Goal: Task Accomplishment & Management: Complete application form

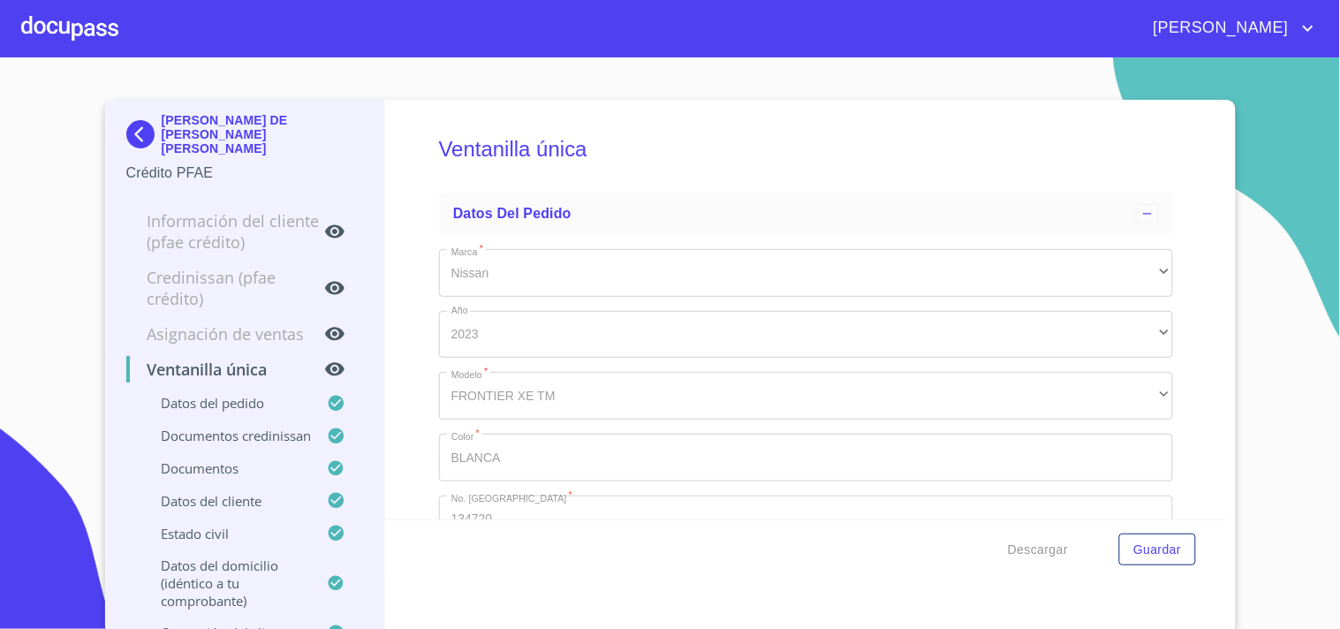
click at [51, 15] on div at bounding box center [69, 28] width 97 height 57
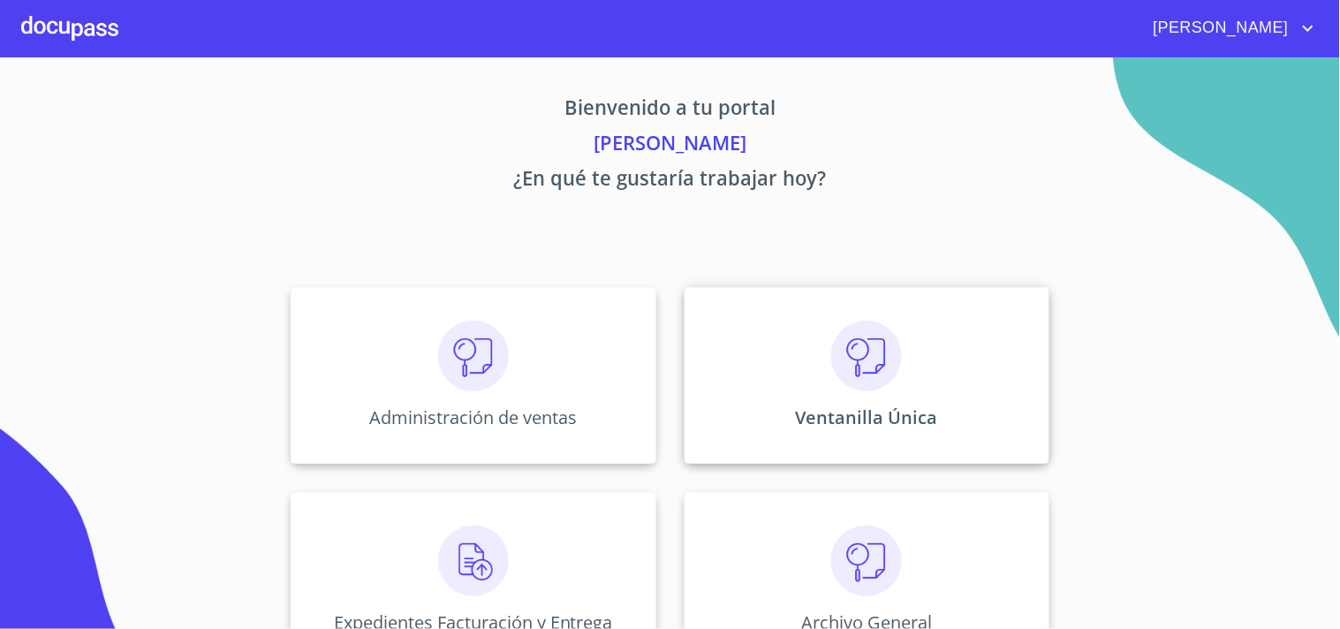
click at [927, 347] on div "Ventanilla Única" at bounding box center [867, 375] width 365 height 177
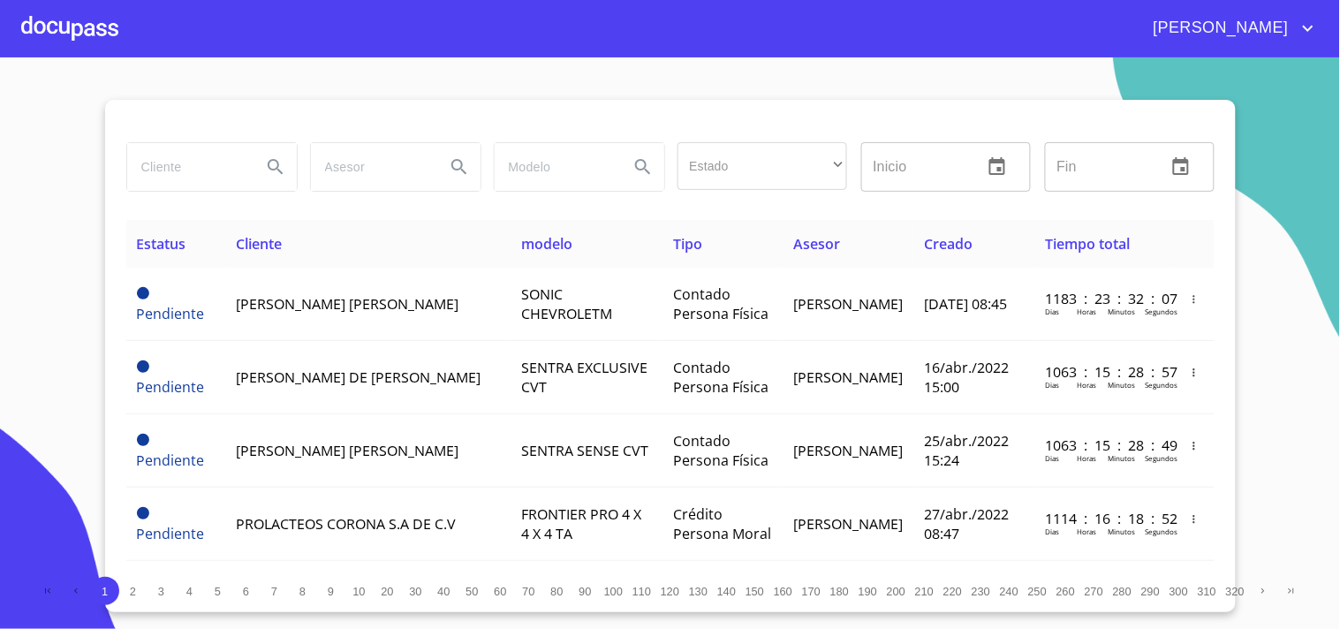
click at [198, 163] on input "search" at bounding box center [187, 167] width 120 height 48
type input "r"
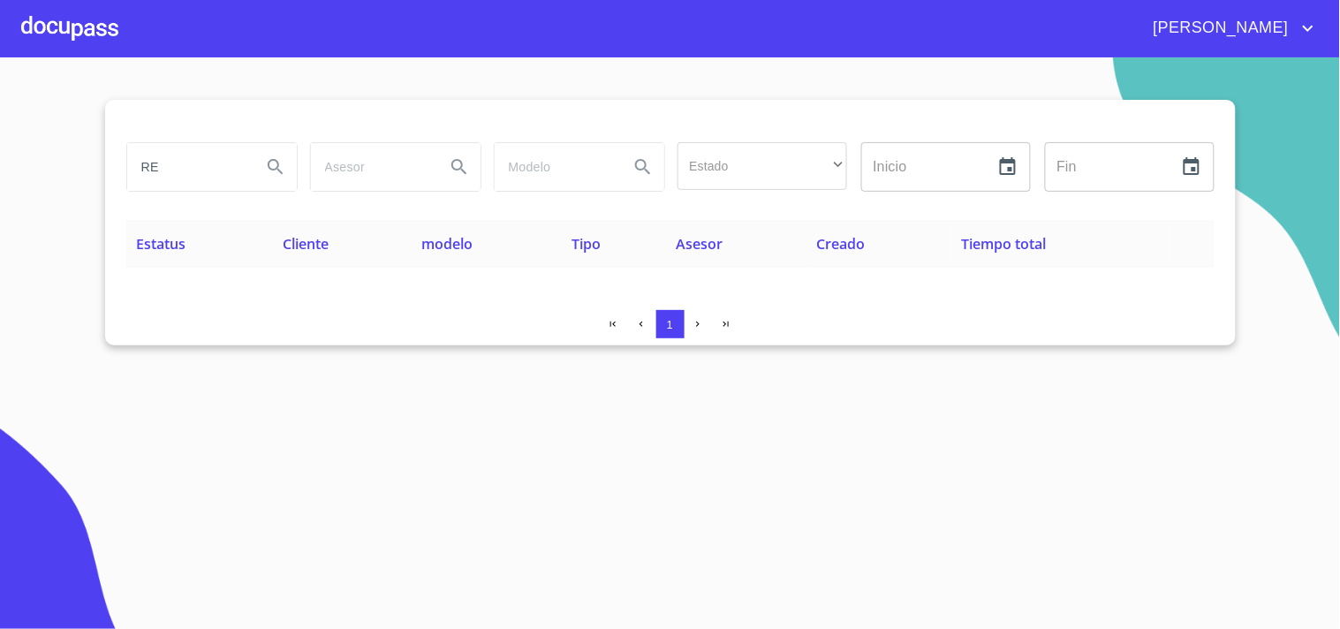
type input "R"
type input "[PERSON_NAME] [PERSON_NAME]"
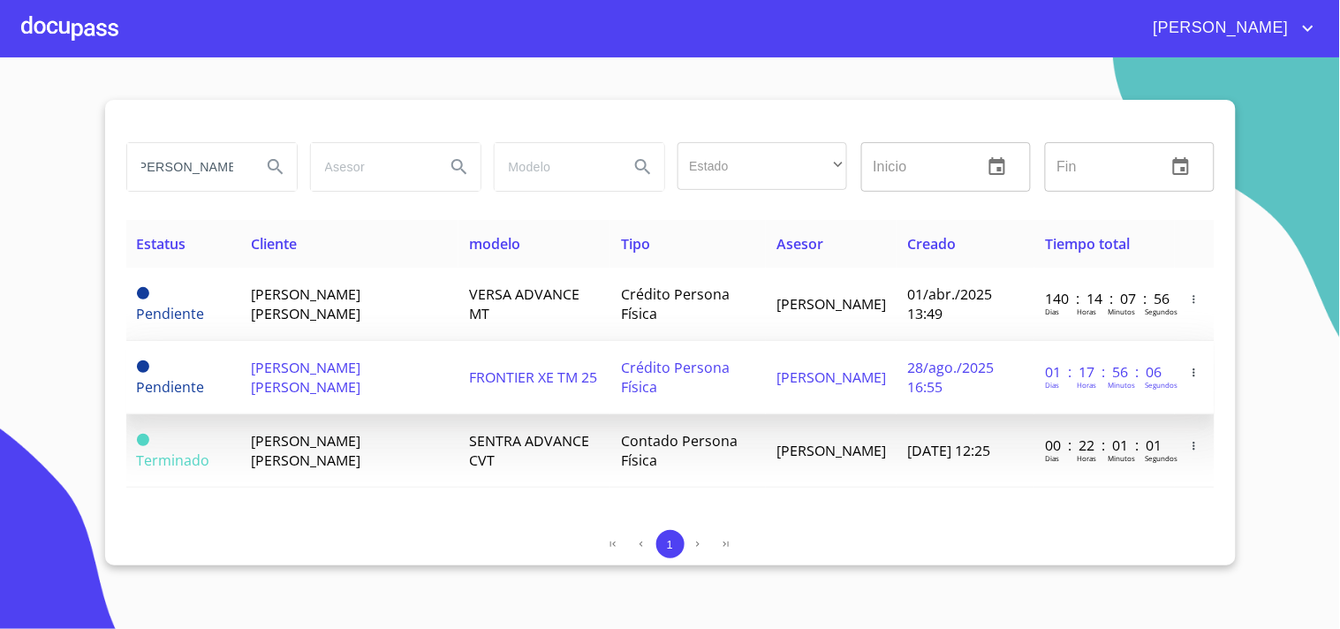
click at [440, 384] on td "[PERSON_NAME] [PERSON_NAME]" at bounding box center [349, 377] width 218 height 73
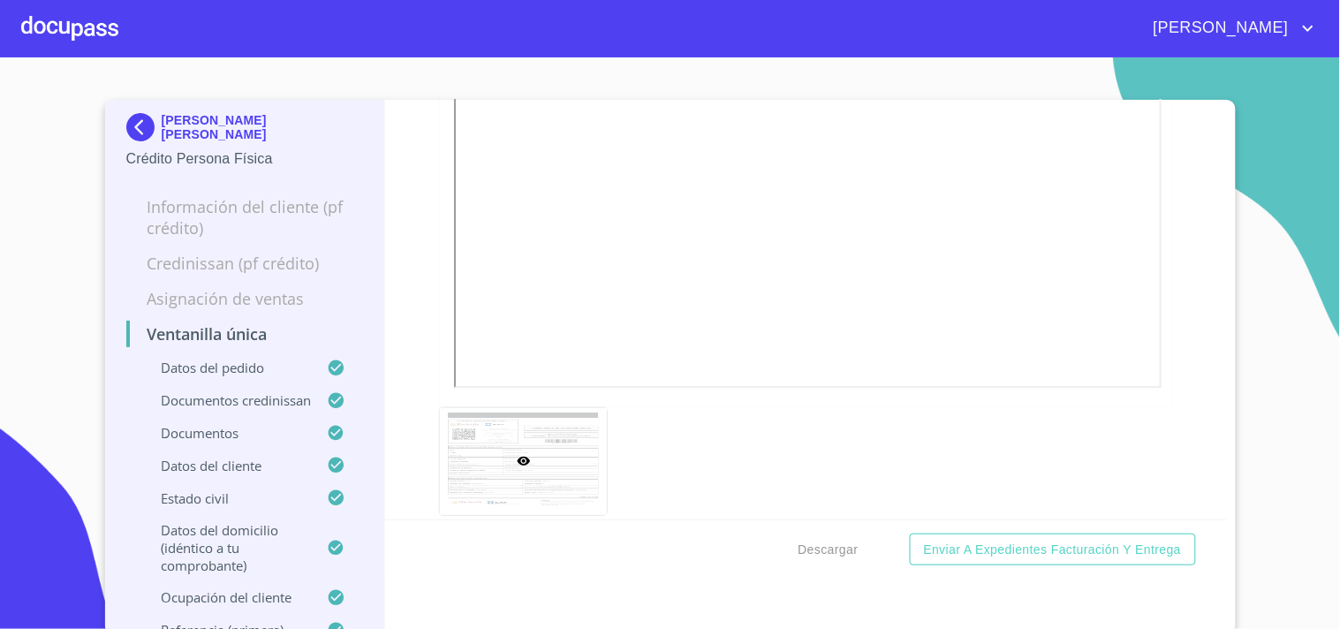
scroll to position [6379, 0]
click at [1163, 262] on div "Ventanilla única Datos del pedido Marca   * Nissan ​ Año 2025 ​ Color   * GRIS …" at bounding box center [806, 310] width 842 height 420
